Goal: Use online tool/utility: Utilize a website feature to perform a specific function

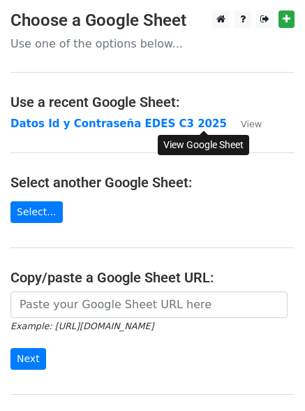
click at [241, 124] on small "View" at bounding box center [251, 124] width 21 height 10
click at [30, 213] on link "Select..." at bounding box center [36, 212] width 52 height 22
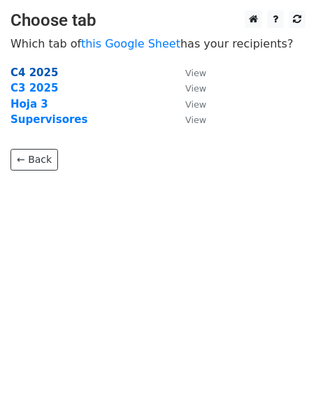
click at [32, 69] on strong "C4 2025" at bounding box center [34, 72] width 48 height 13
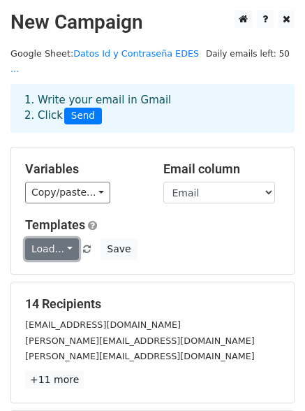
click at [53, 238] on link "Load..." at bounding box center [52, 249] width 54 height 22
click at [177, 222] on div "Templates Load... No templates saved Save" at bounding box center [153, 238] width 276 height 43
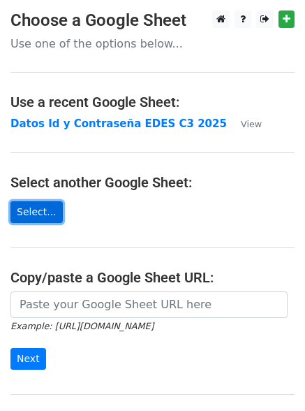
click at [30, 219] on link "Select..." at bounding box center [36, 212] width 52 height 22
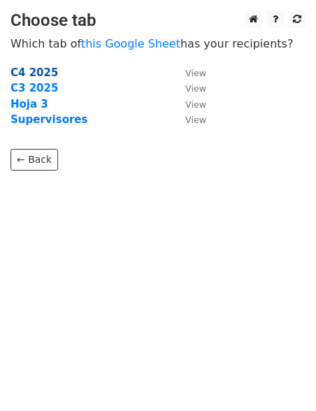
click at [36, 71] on strong "C4 2025" at bounding box center [34, 72] width 48 height 13
